Goal: Information Seeking & Learning: Check status

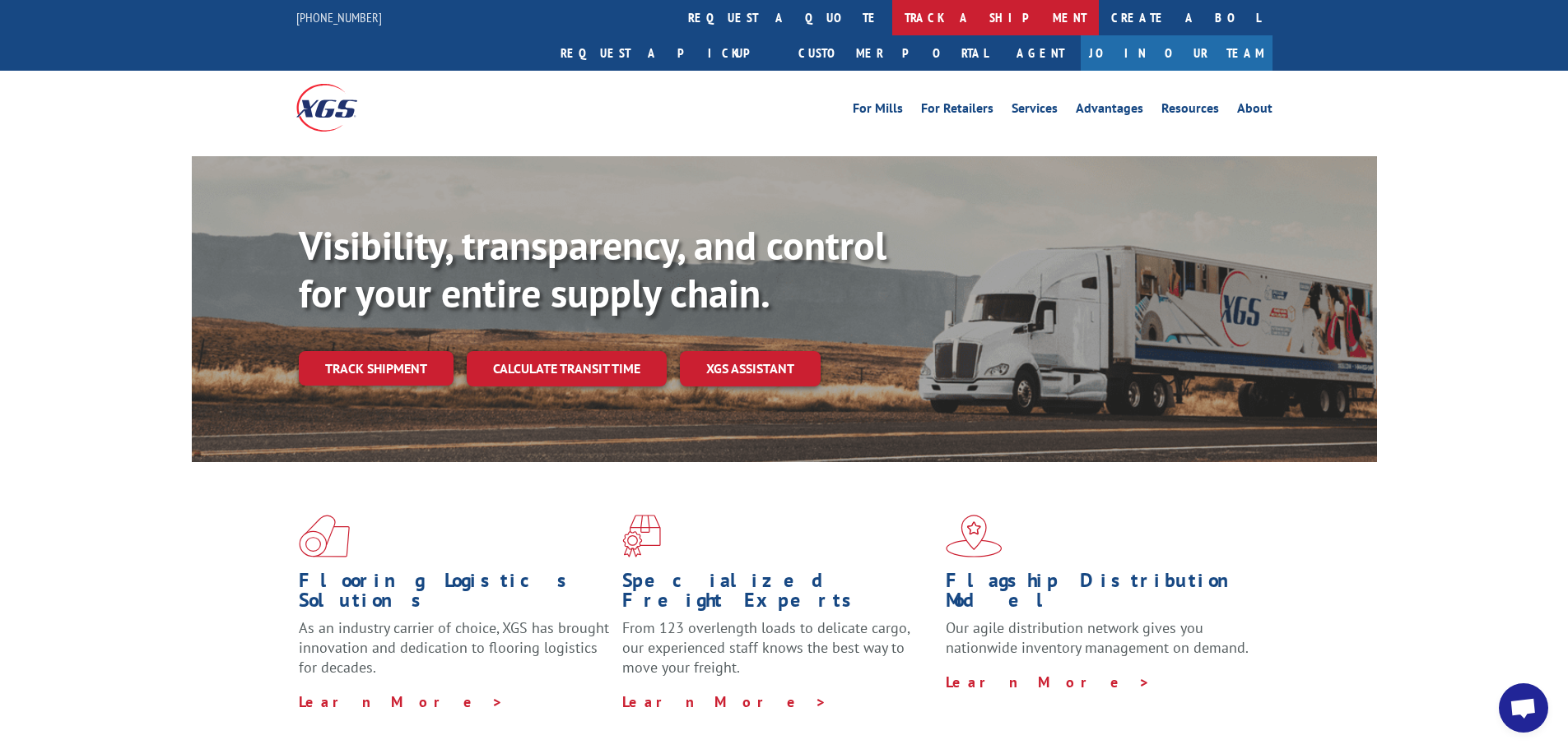
click at [892, 11] on link "track a shipment" at bounding box center [995, 17] width 207 height 35
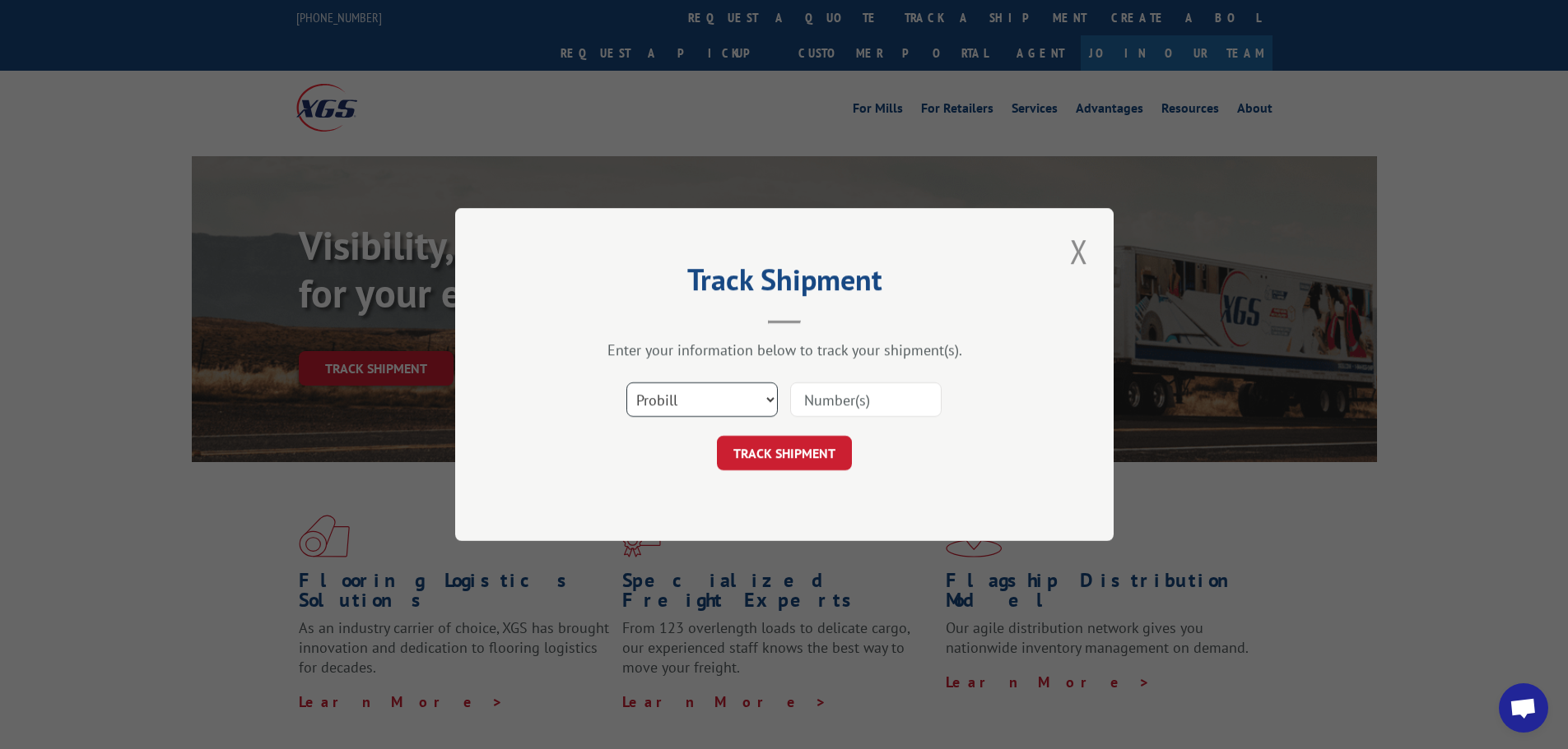
click at [667, 404] on select "Select category... Probill BOL PO" at bounding box center [701, 399] width 152 height 34
select select "bol"
click at [626, 382] on select "Select category... Probill BOL PO" at bounding box center [701, 399] width 152 height 34
click at [806, 408] on input at bounding box center [866, 399] width 152 height 34
paste input "5956466"
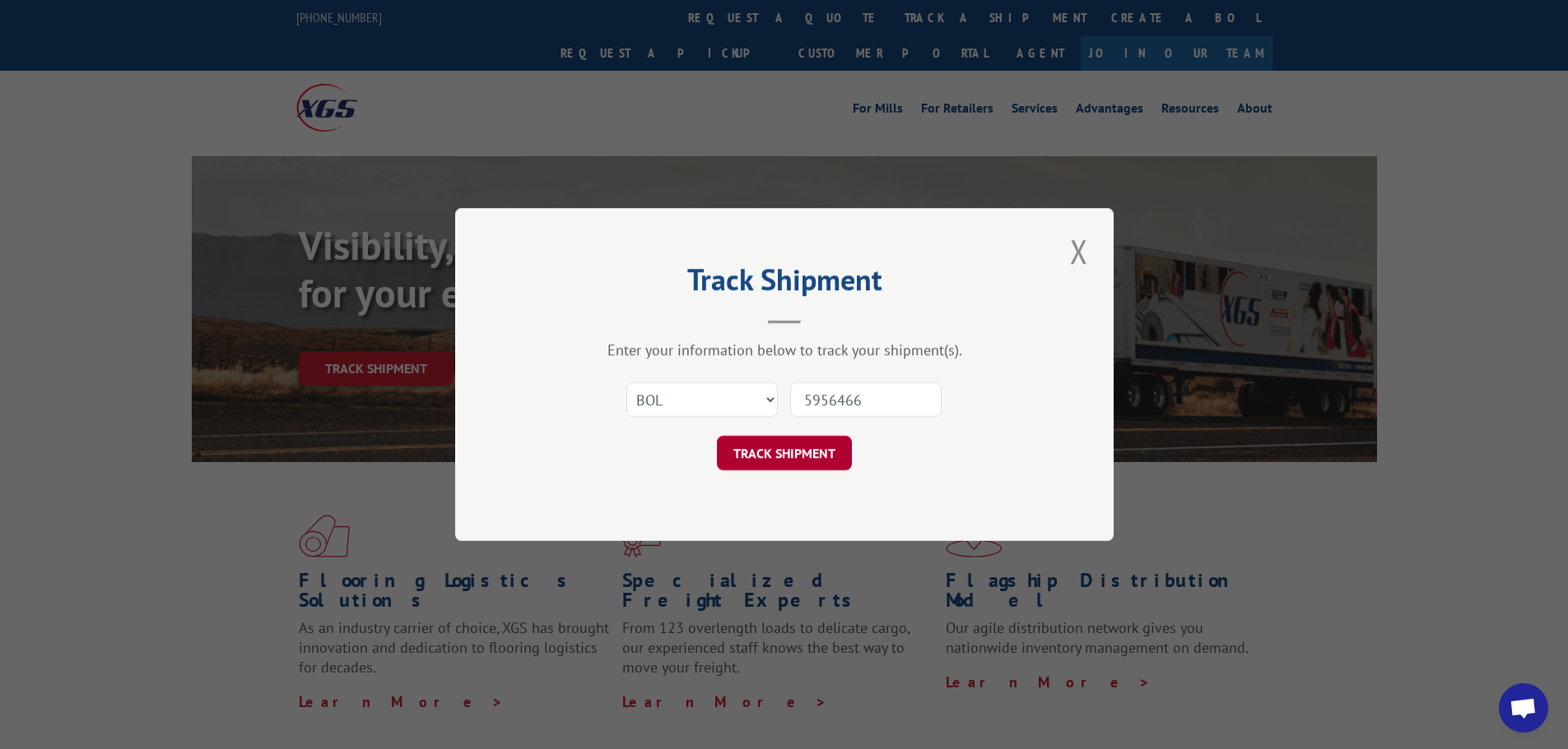
type input "5956466"
click at [798, 458] on button "TRACK SHIPMENT" at bounding box center [784, 453] width 135 height 34
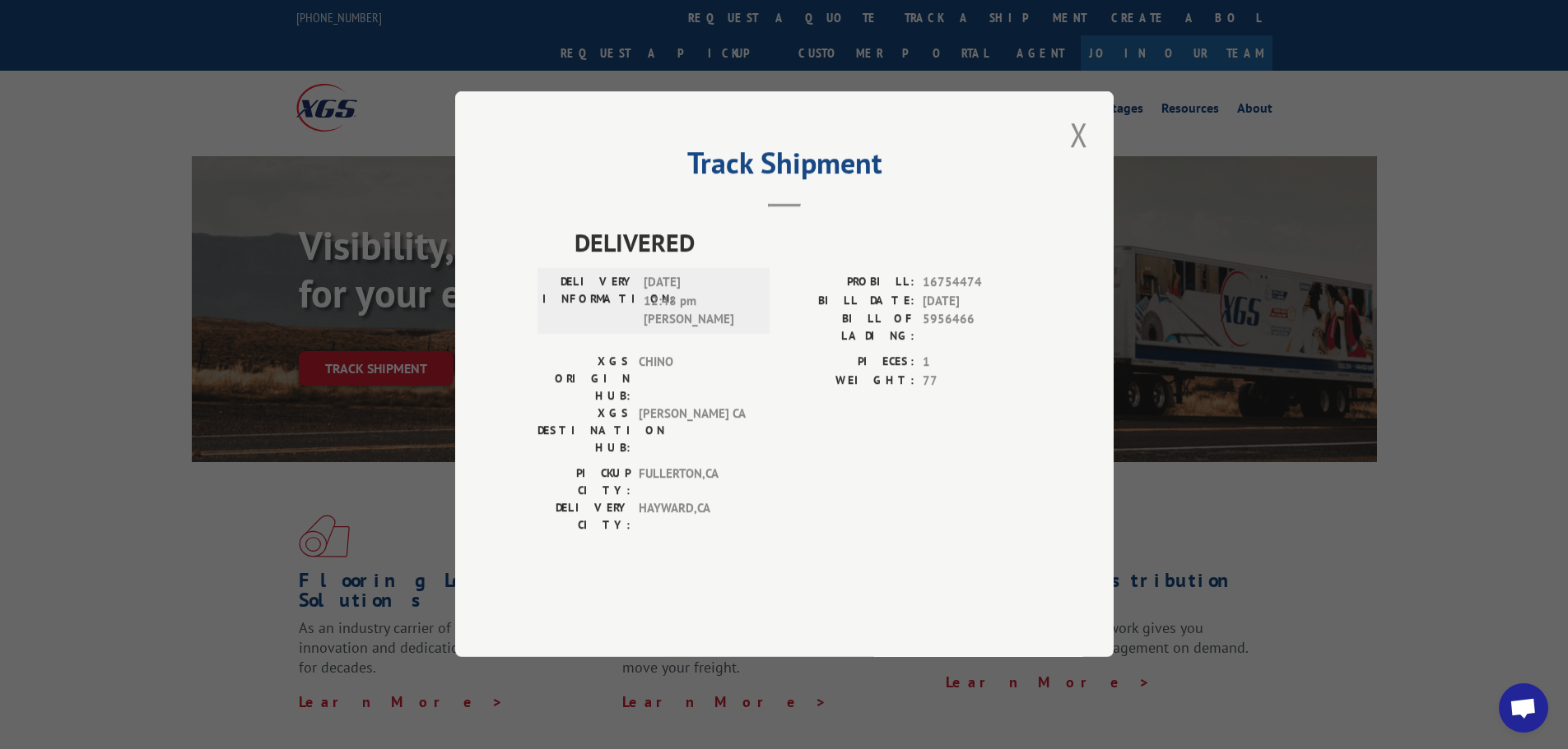
drag, startPoint x: 1078, startPoint y: 180, endPoint x: 965, endPoint y: 144, distance: 118.6
click at [1077, 157] on button "Close modal" at bounding box center [1078, 135] width 28 height 45
